Goal: Check status

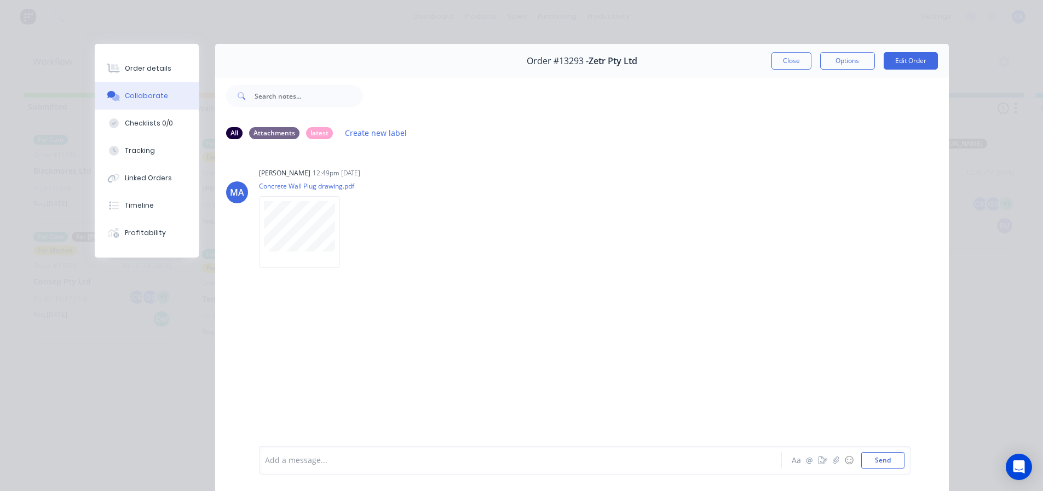
scroll to position [193, 0]
click at [780, 62] on button "Close" at bounding box center [791, 61] width 40 height 18
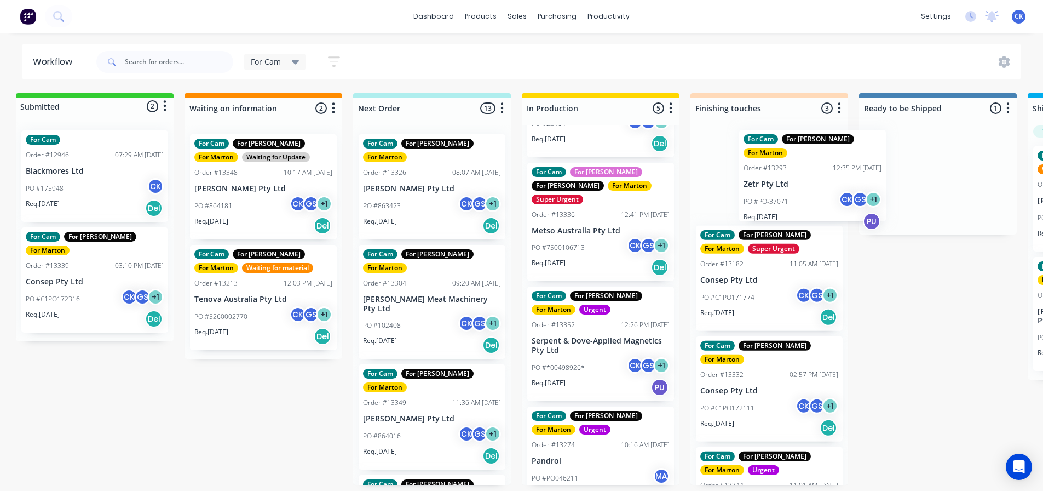
drag, startPoint x: 921, startPoint y: 185, endPoint x: 777, endPoint y: 181, distance: 144.0
click at [777, 181] on div "Submitted 2 Status colour #32CD32 hex #32CD32 Save Cancel Summaries Total order…" at bounding box center [738, 288] width 1508 height 391
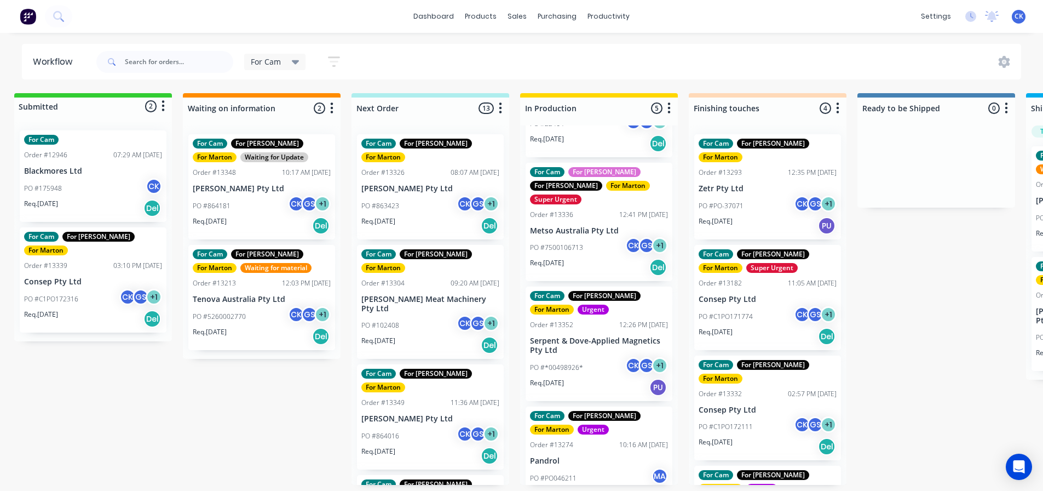
click at [431, 195] on div "PO #863423 CK GS + 1" at bounding box center [430, 205] width 138 height 21
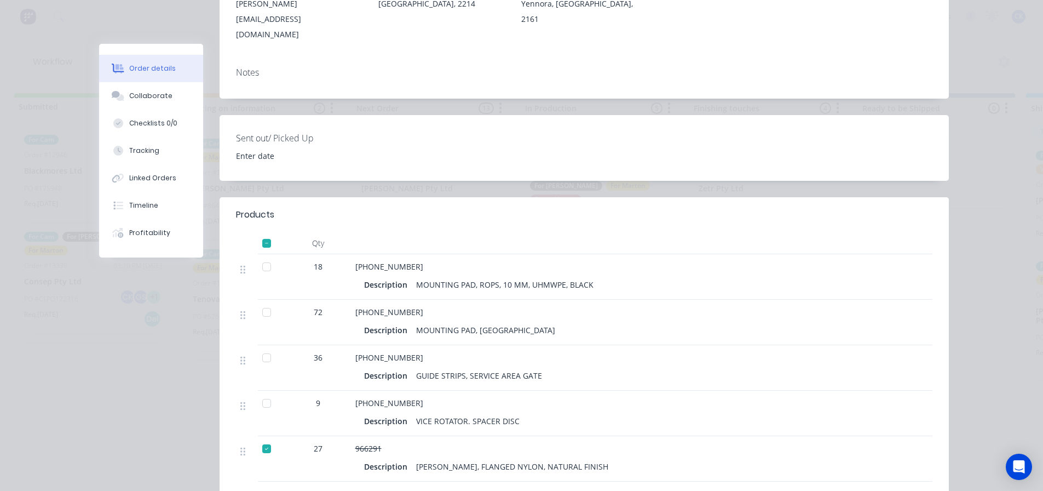
scroll to position [0, 0]
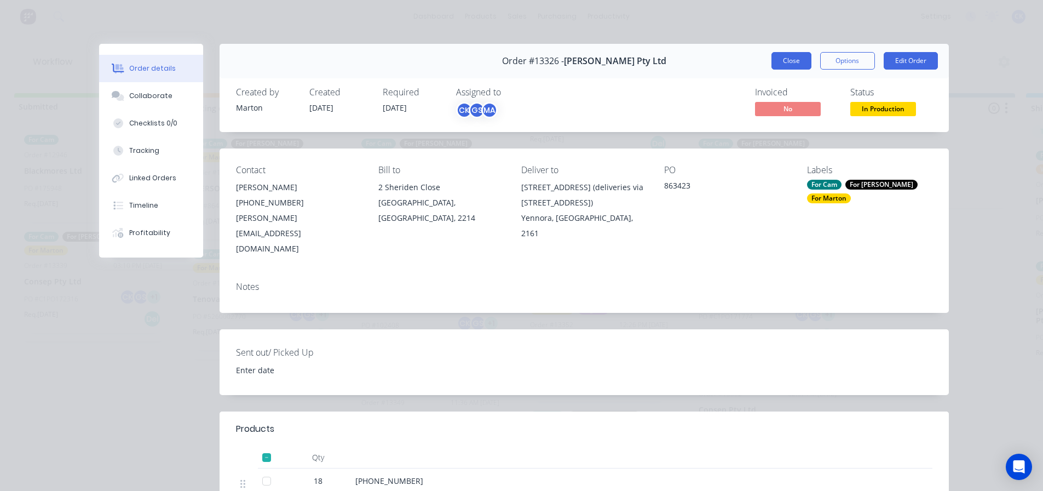
click at [791, 57] on button "Close" at bounding box center [791, 61] width 40 height 18
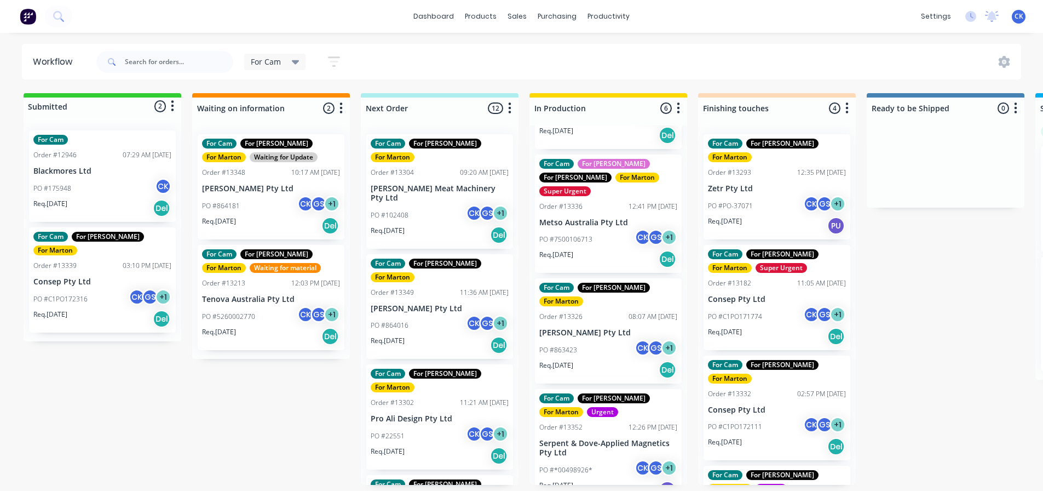
scroll to position [274, 0]
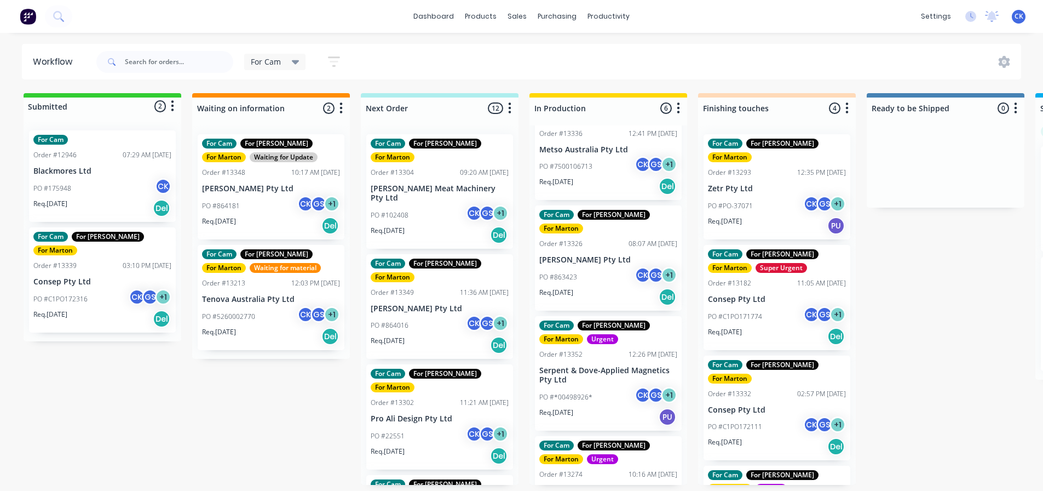
click at [605, 287] on div "Req. [DATE] Del" at bounding box center [608, 296] width 138 height 19
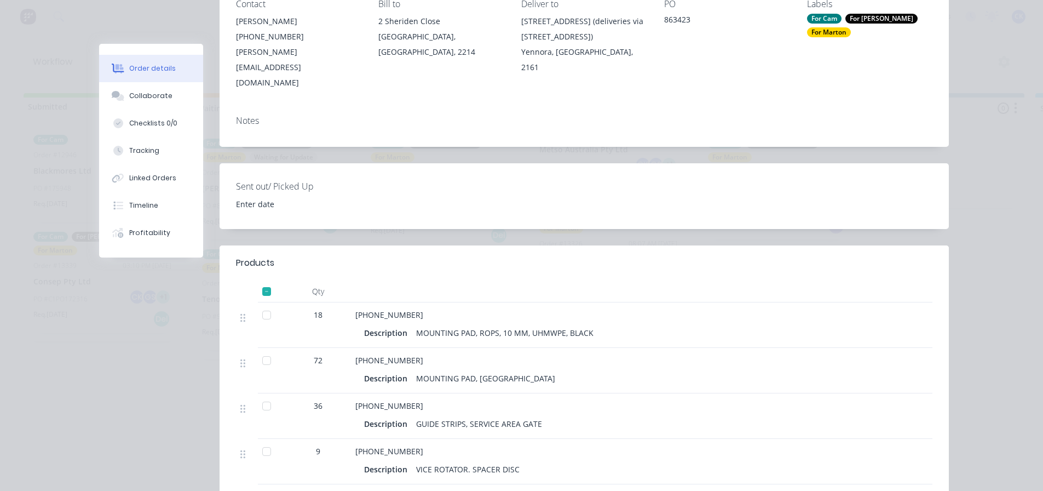
scroll to position [0, 0]
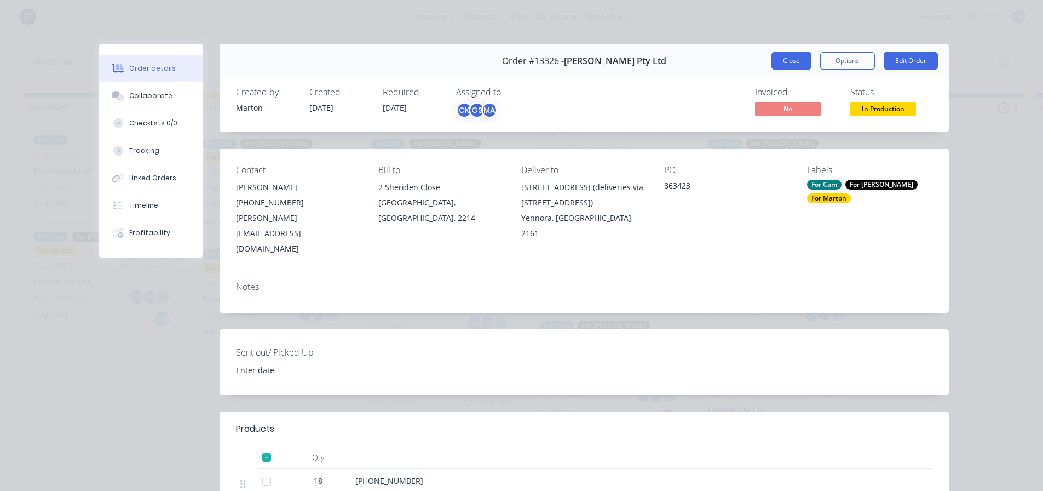
click at [797, 60] on button "Close" at bounding box center [791, 61] width 40 height 18
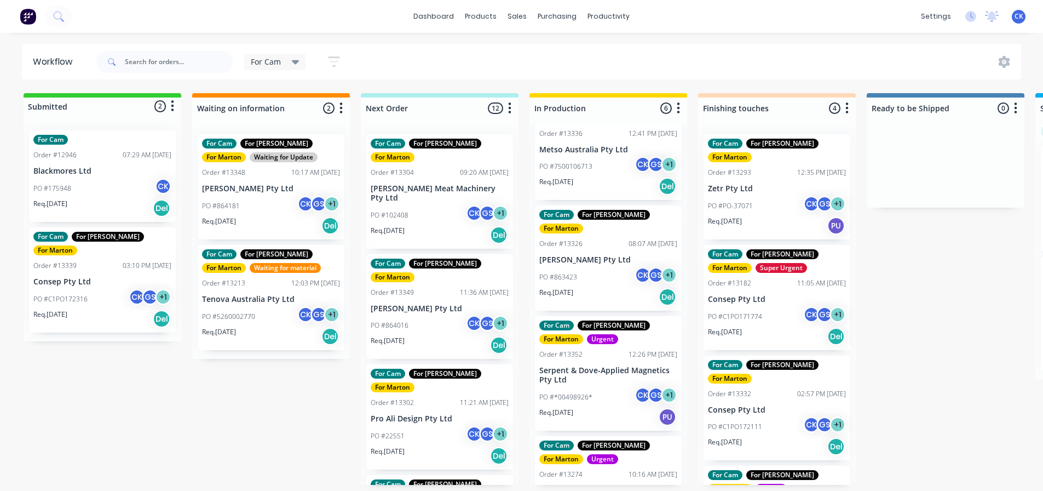
scroll to position [272, 0]
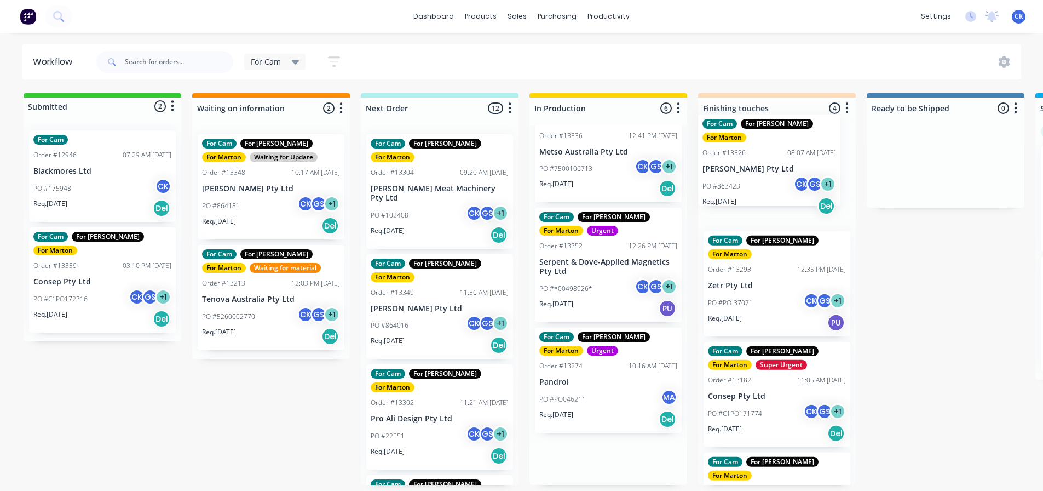
drag, startPoint x: 604, startPoint y: 246, endPoint x: 770, endPoint y: 182, distance: 177.8
click at [770, 182] on div "Submitted 2 Status colour #32CD32 hex #32CD32 Save Cancel Summaries Total order…" at bounding box center [746, 288] width 1508 height 391
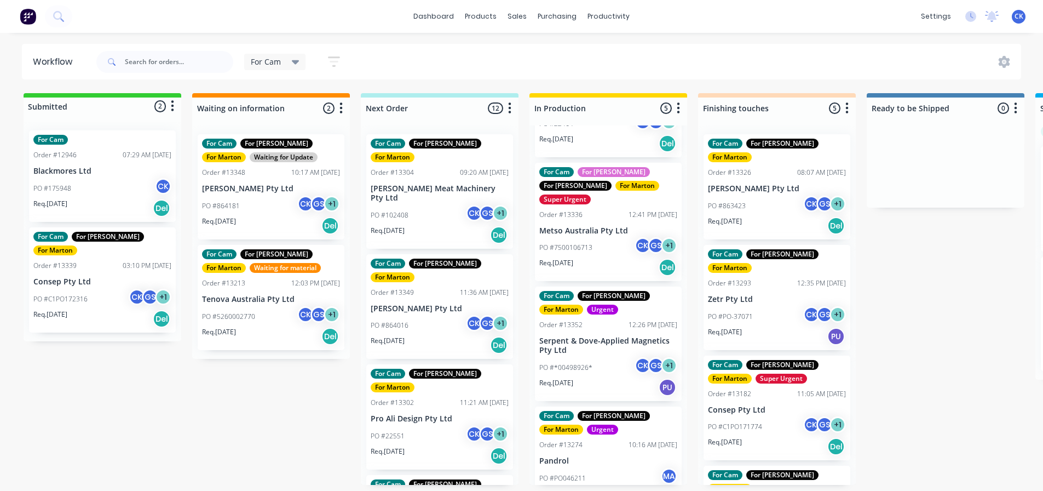
scroll to position [0, 0]
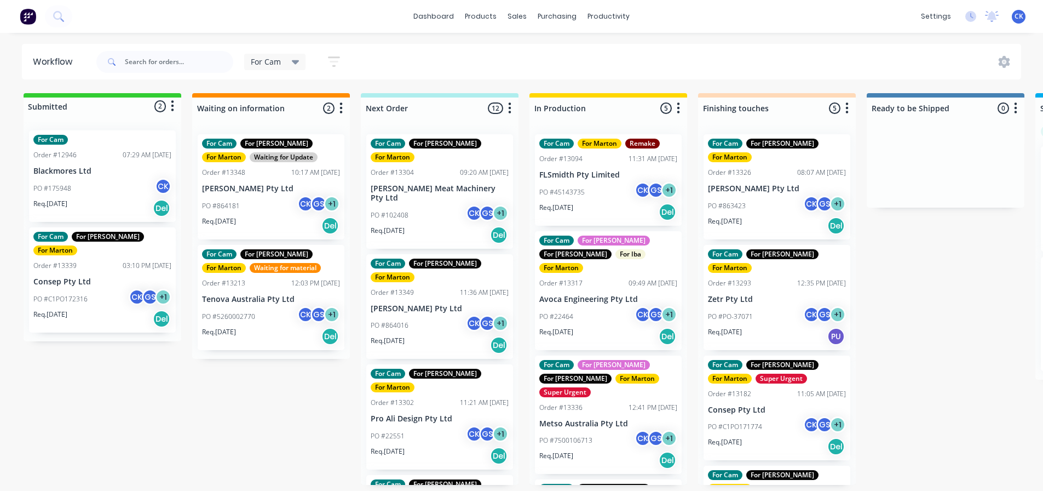
click at [436, 205] on div "PO #102408 CK GS + 1" at bounding box center [440, 215] width 138 height 21
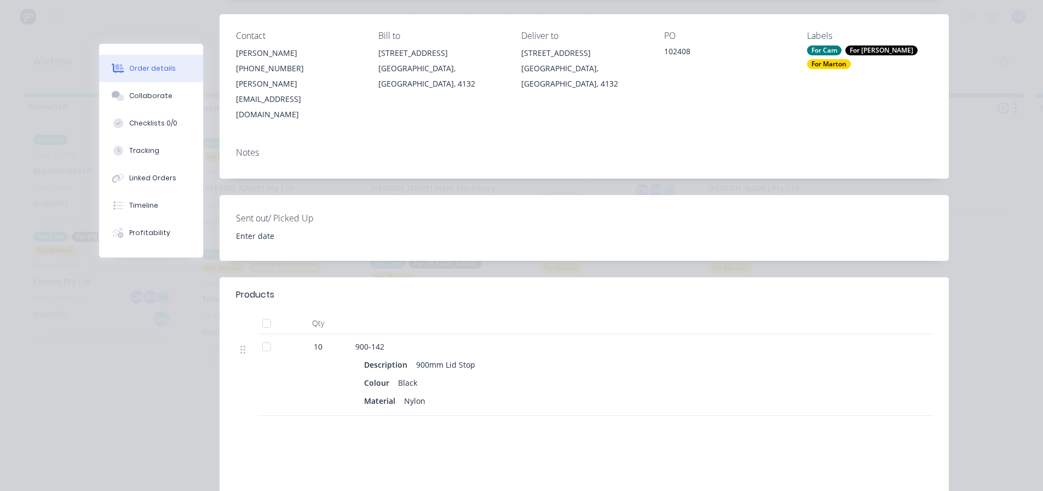
scroll to position [164, 0]
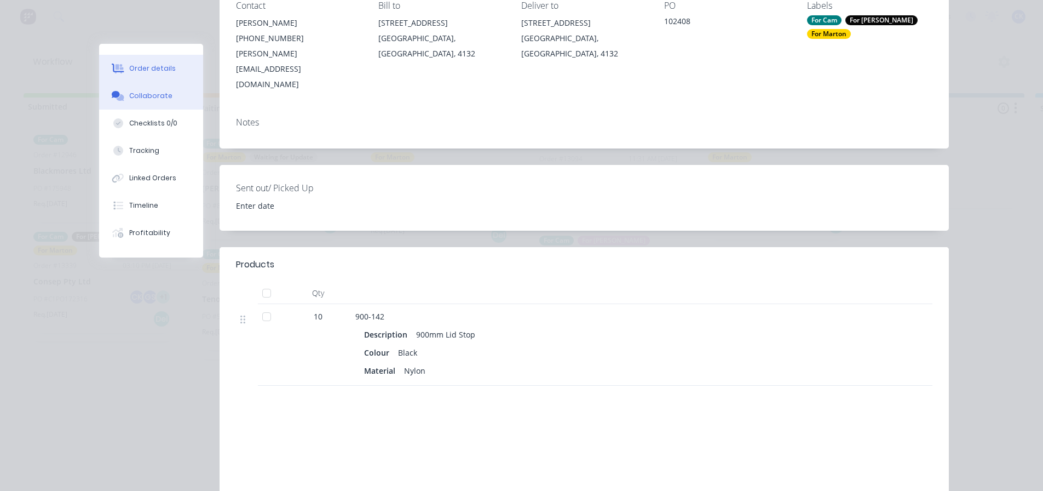
click at [128, 106] on button "Collaborate" at bounding box center [151, 95] width 104 height 27
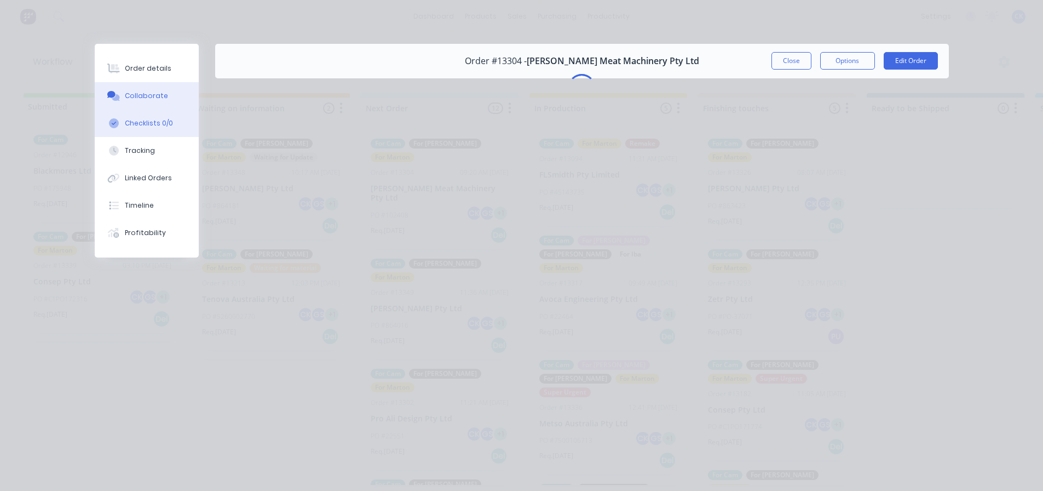
scroll to position [0, 0]
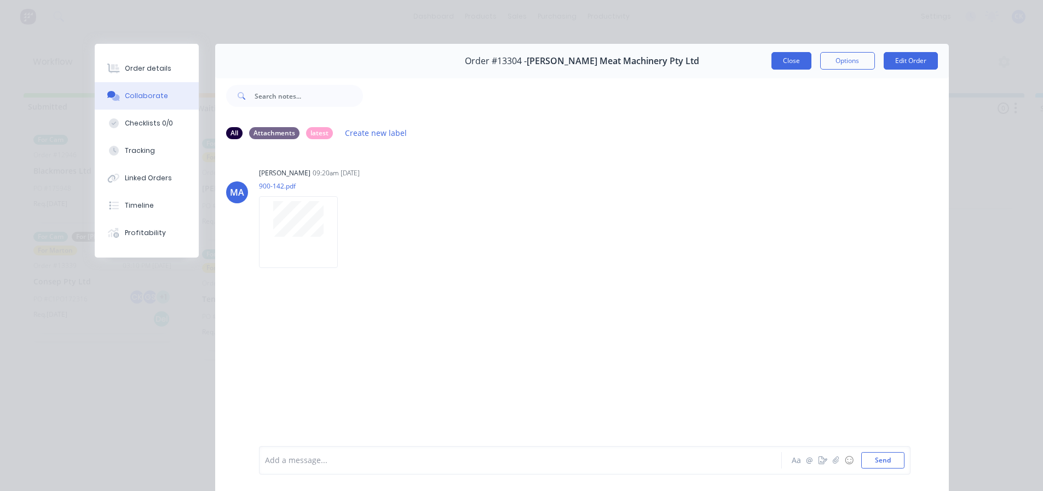
click at [792, 58] on button "Close" at bounding box center [791, 61] width 40 height 18
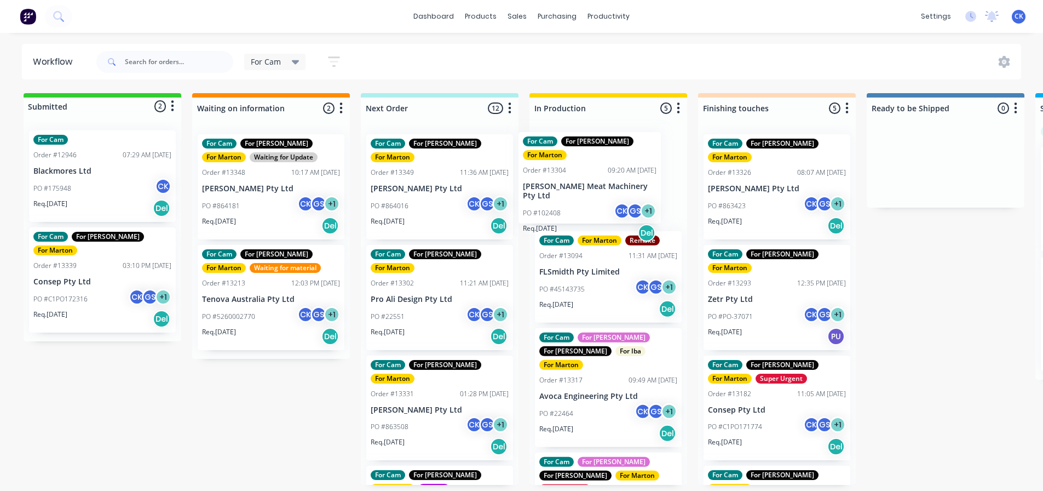
drag, startPoint x: 425, startPoint y: 184, endPoint x: 585, endPoint y: 184, distance: 160.4
click at [585, 184] on div "Submitted 2 Status colour #32CD32 hex #32CD32 Save Cancel Summaries Total order…" at bounding box center [746, 288] width 1508 height 391
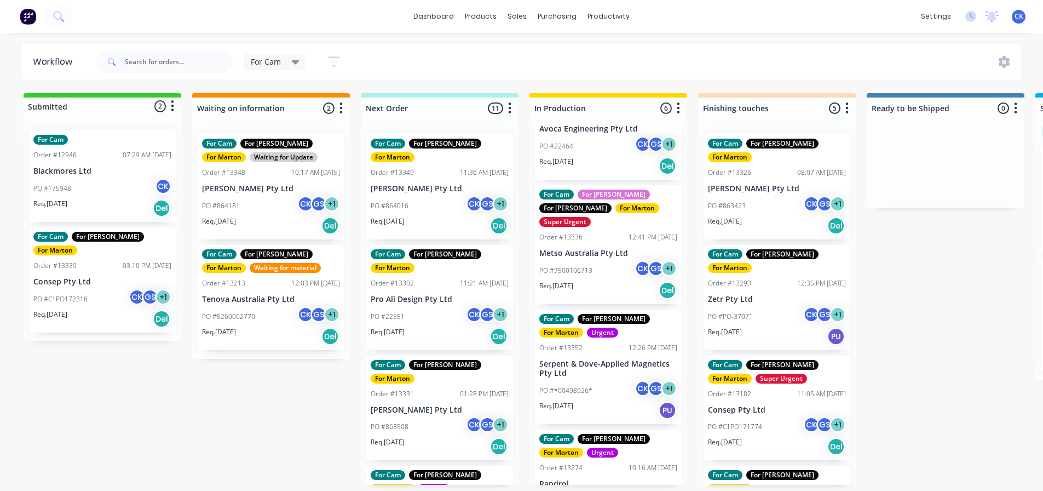
scroll to position [2, 0]
click at [603, 380] on div "PO #*00498926* CK GS + 1" at bounding box center [608, 390] width 138 height 21
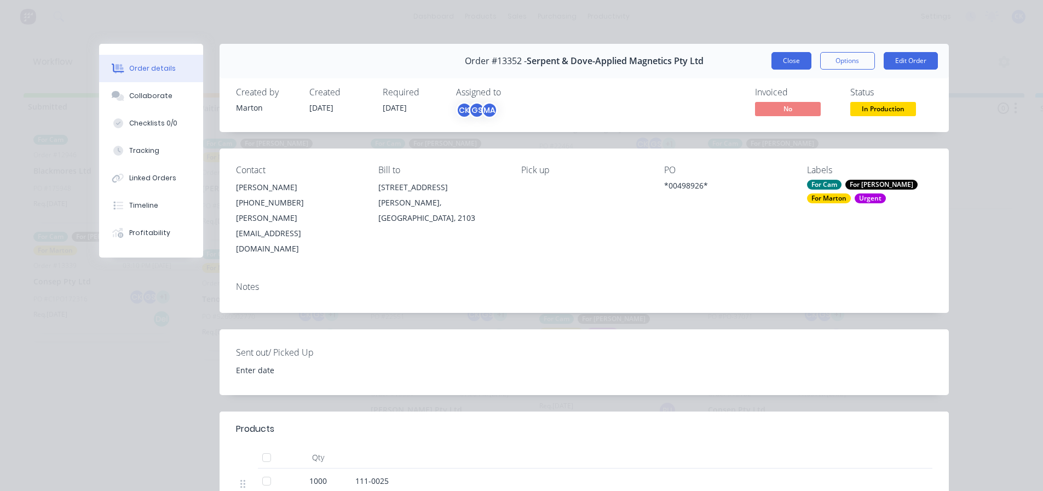
click at [792, 68] on button "Close" at bounding box center [791, 61] width 40 height 18
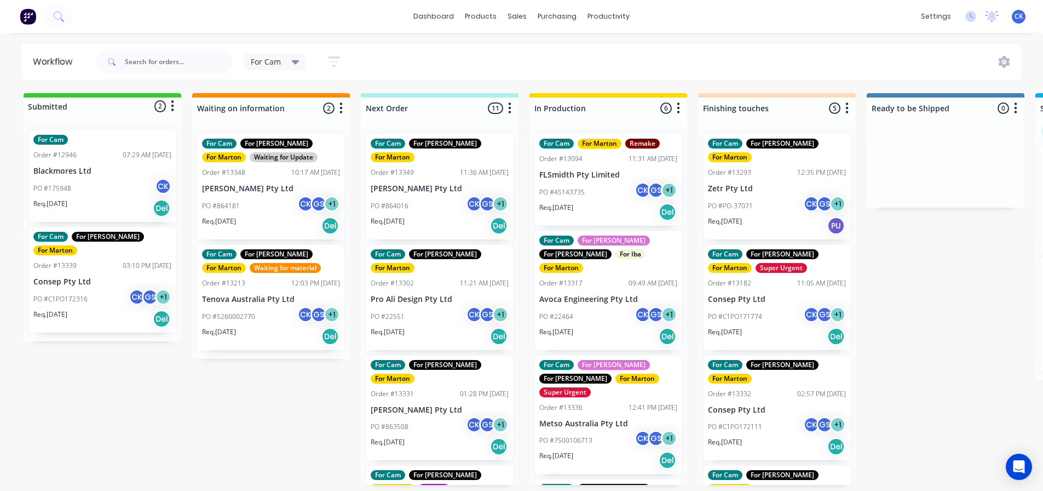
click at [611, 194] on div "PO #45143735 CK GS + 1" at bounding box center [608, 192] width 138 height 21
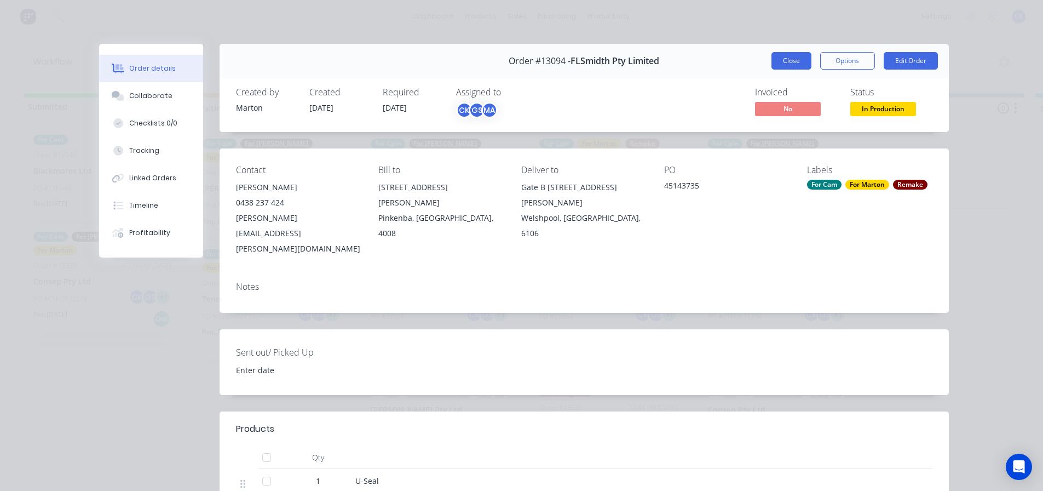
click at [799, 59] on button "Close" at bounding box center [791, 61] width 40 height 18
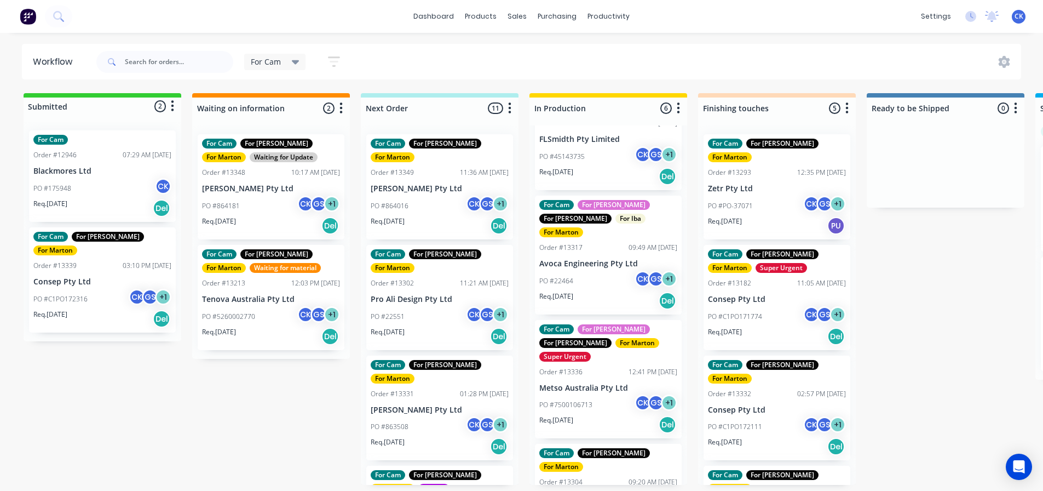
scroll to position [55, 0]
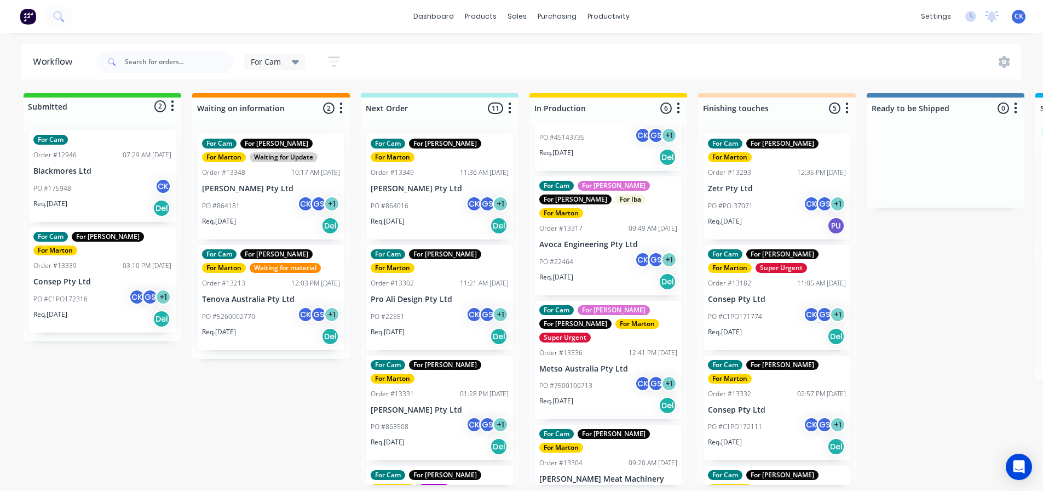
click at [611, 253] on div "PO #22464 CK GS + 1" at bounding box center [608, 261] width 138 height 21
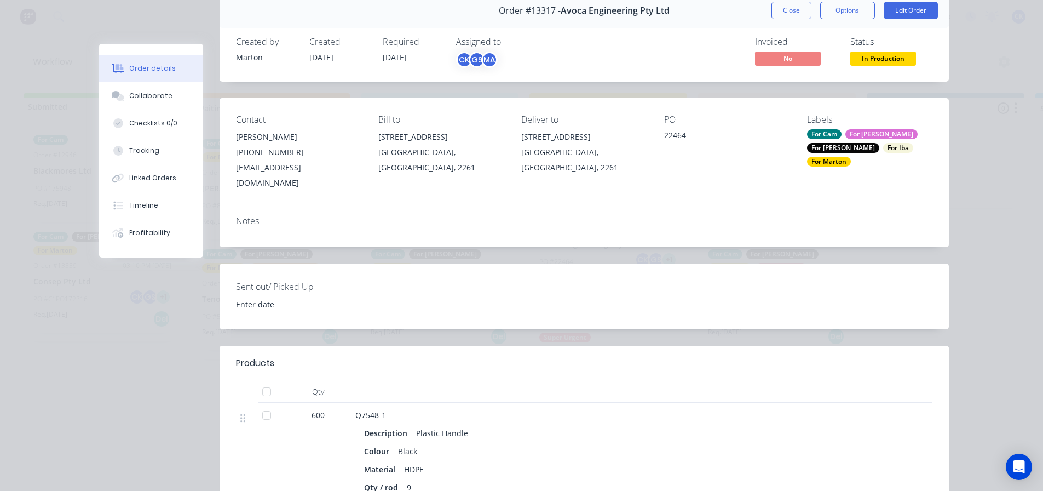
scroll to position [0, 0]
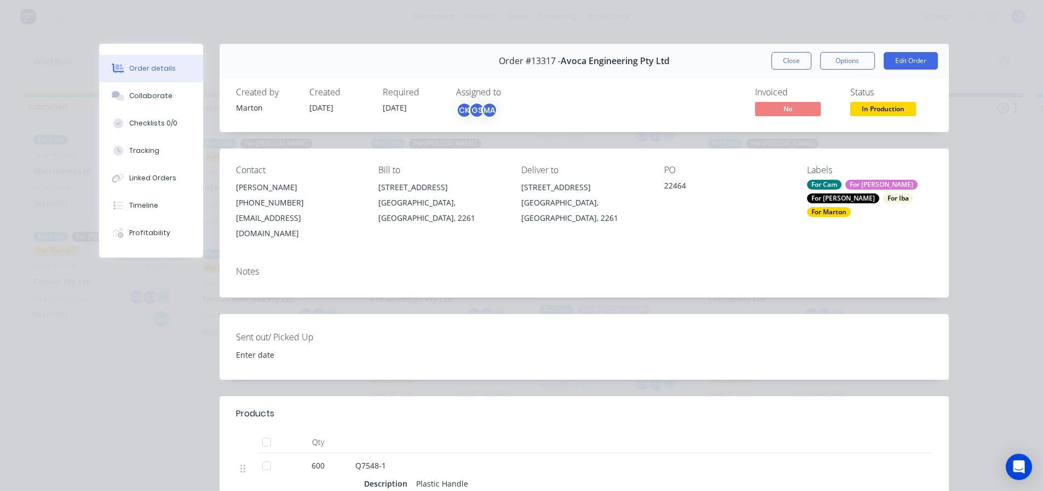
click at [777, 71] on div "Order #13317 - Avoca Engineering Pty Ltd Close Options Edit Order" at bounding box center [584, 61] width 729 height 34
click at [778, 67] on button "Close" at bounding box center [791, 61] width 40 height 18
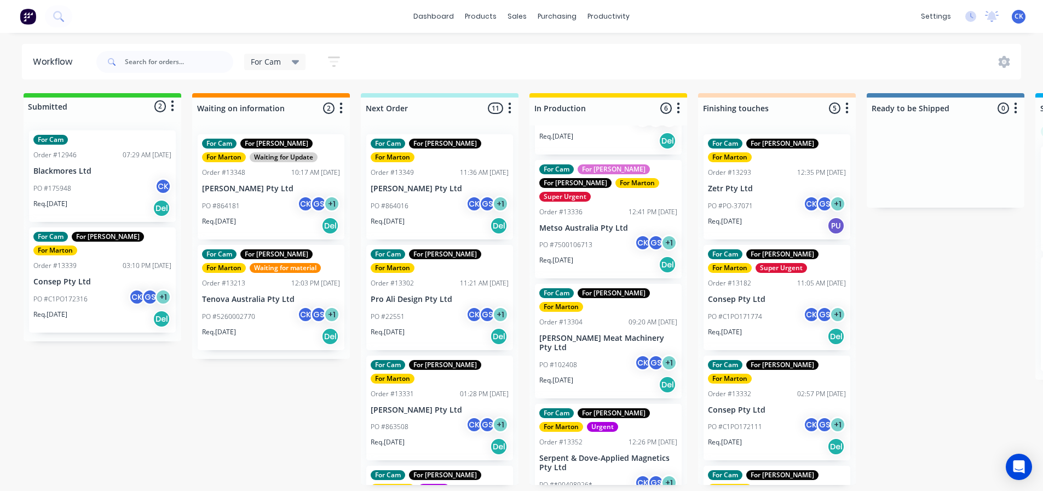
scroll to position [219, 0]
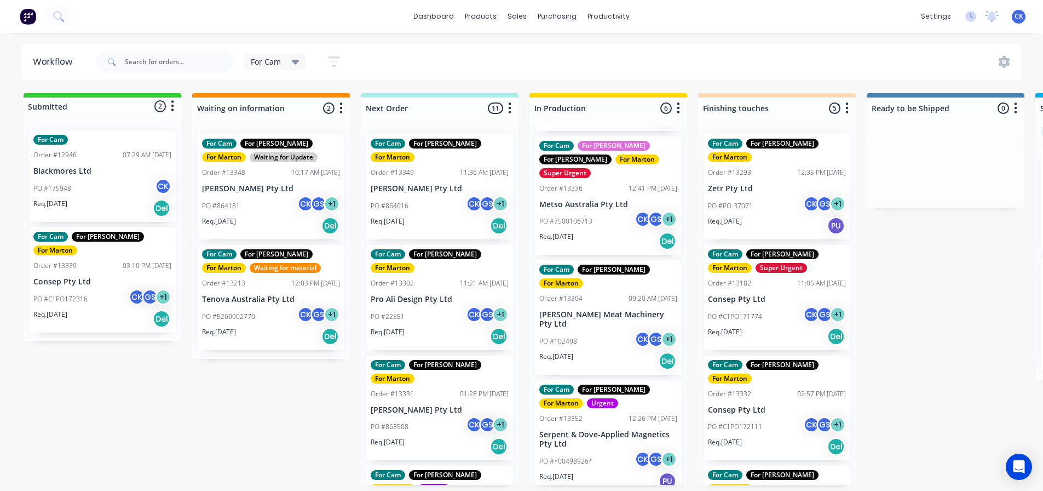
click at [612, 351] on div "Req. [DATE] Del" at bounding box center [608, 360] width 138 height 19
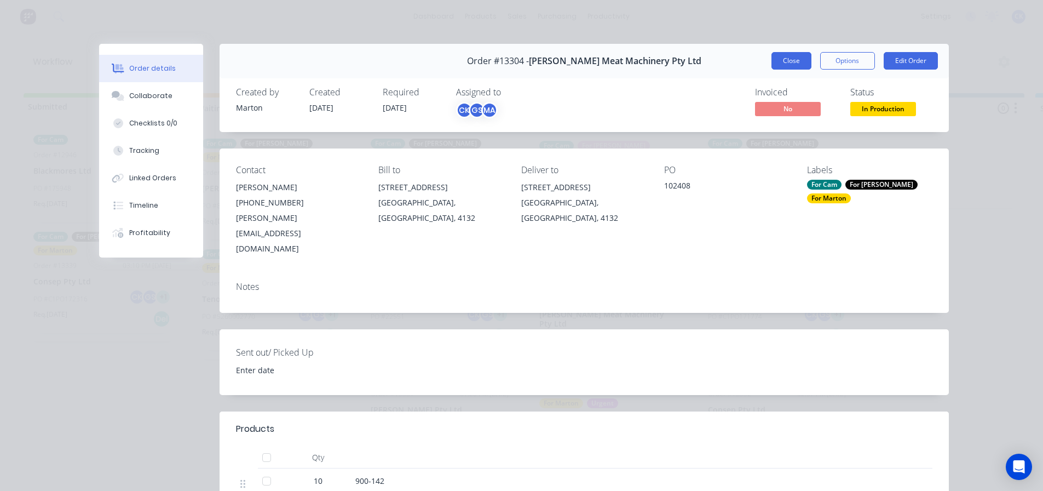
click at [785, 65] on button "Close" at bounding box center [791, 61] width 40 height 18
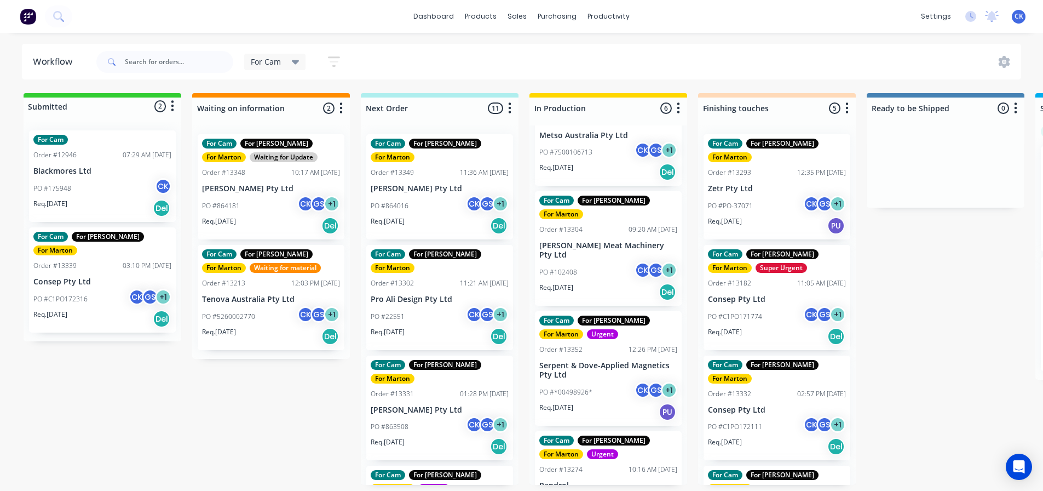
scroll to position [290, 0]
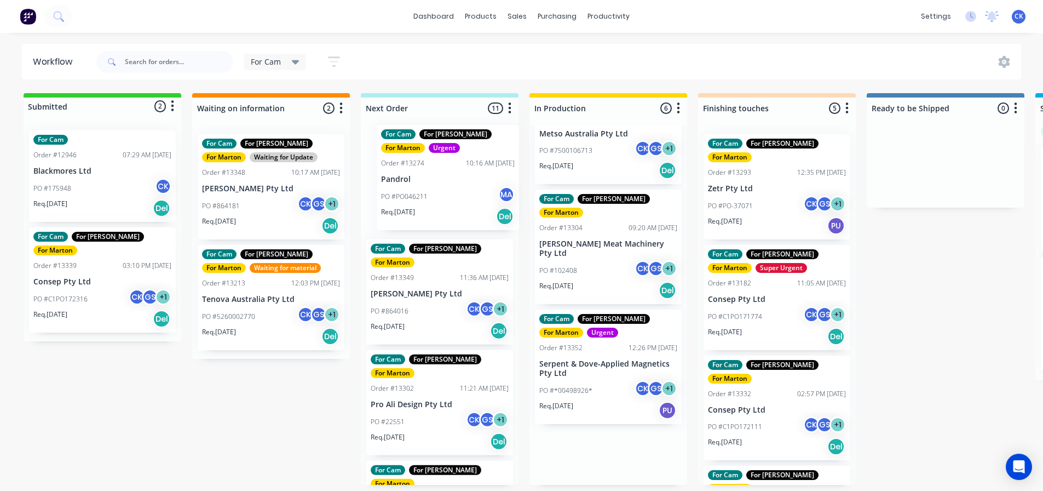
drag, startPoint x: 608, startPoint y: 433, endPoint x: 446, endPoint y: 177, distance: 302.7
click at [446, 177] on div "Submitted 2 Status colour #32CD32 hex #32CD32 Save Cancel Summaries Total order…" at bounding box center [746, 288] width 1508 height 391
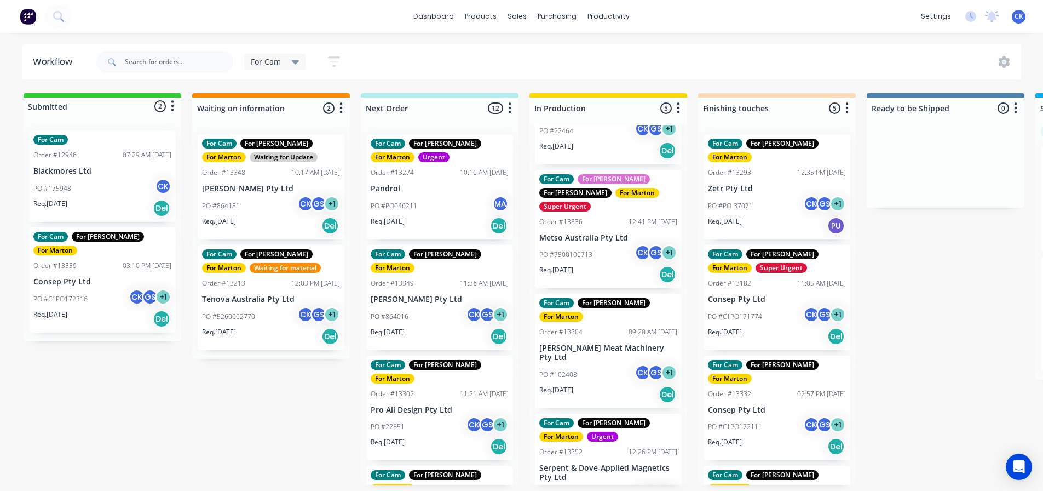
scroll to position [179, 0]
